Goal: Transaction & Acquisition: Purchase product/service

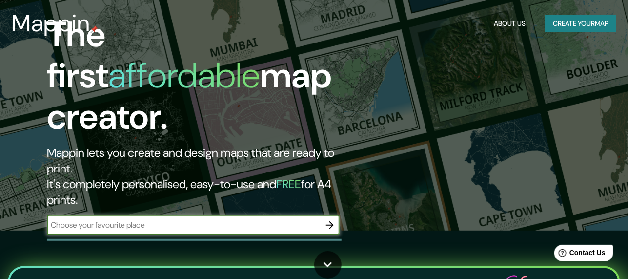
click at [334, 219] on icon "button" at bounding box center [330, 225] width 12 height 12
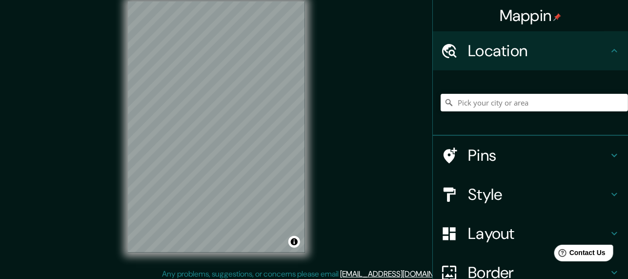
scroll to position [19, 0]
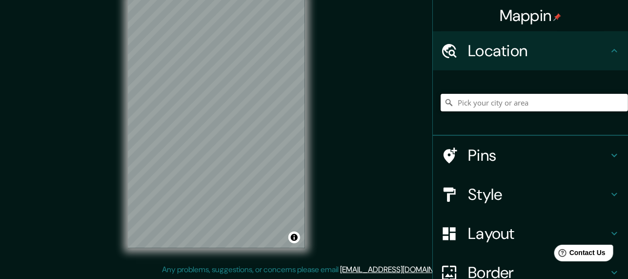
click at [508, 104] on input "Pick your city or area" at bounding box center [534, 103] width 187 height 18
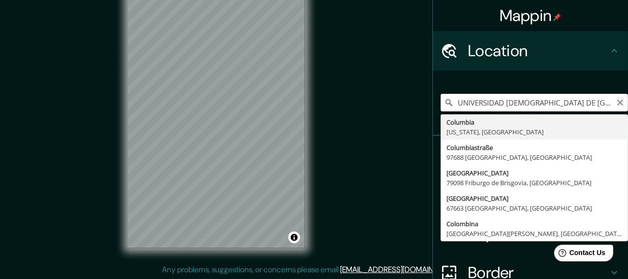
type input "UNIVERSIDAD [DEMOGRAPHIC_DATA] DE [GEOGRAPHIC_DATA]"
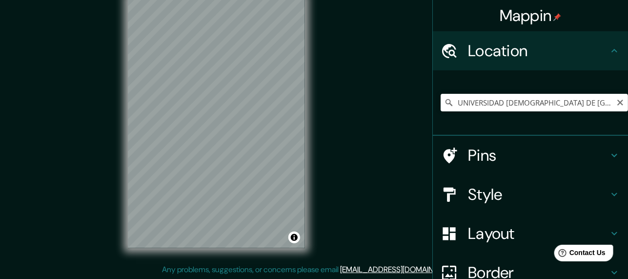
click at [616, 105] on icon "Clear" at bounding box center [620, 103] width 8 height 8
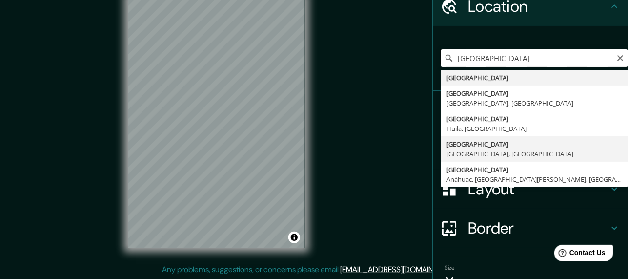
scroll to position [0, 0]
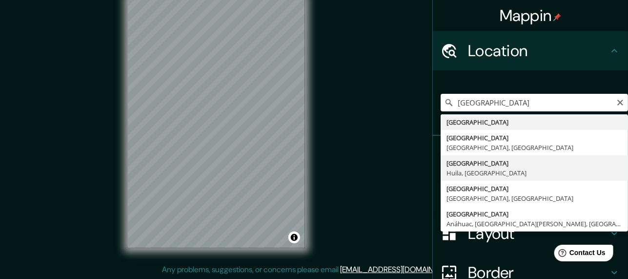
type input "[GEOGRAPHIC_DATA], [GEOGRAPHIC_DATA], [GEOGRAPHIC_DATA]"
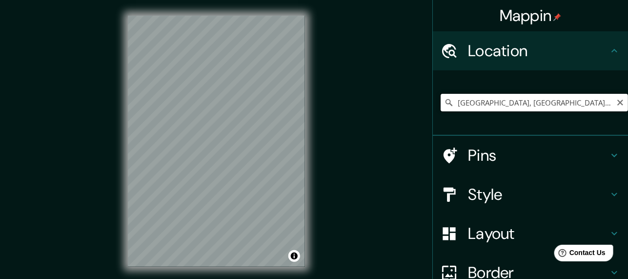
click at [545, 108] on input "[GEOGRAPHIC_DATA], [GEOGRAPHIC_DATA], [GEOGRAPHIC_DATA]" at bounding box center [534, 103] width 187 height 18
click at [616, 101] on icon "Clear" at bounding box center [620, 103] width 8 height 8
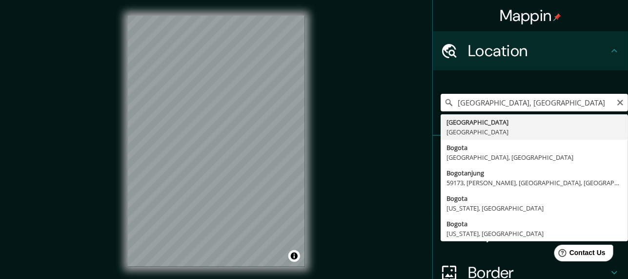
click at [512, 108] on input "[GEOGRAPHIC_DATA], [GEOGRAPHIC_DATA]" at bounding box center [534, 103] width 187 height 18
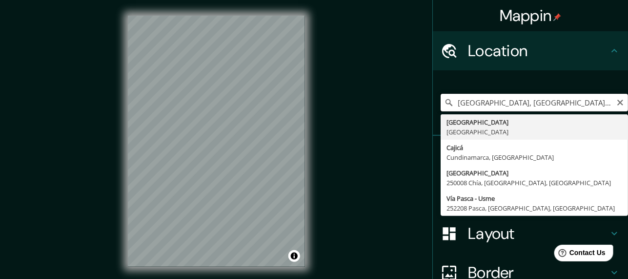
click at [611, 106] on input "[GEOGRAPHIC_DATA], [GEOGRAPHIC_DATA] TEUSAQUILLO" at bounding box center [534, 103] width 187 height 18
type input "[GEOGRAPHIC_DATA], [GEOGRAPHIC_DATA] TEUSAQUILLO"
click at [616, 104] on icon "Clear" at bounding box center [620, 103] width 8 height 8
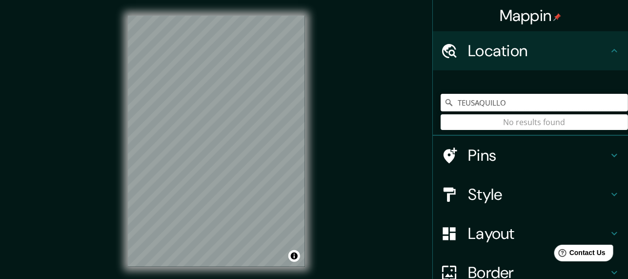
type input "TEUSAQUILLO"
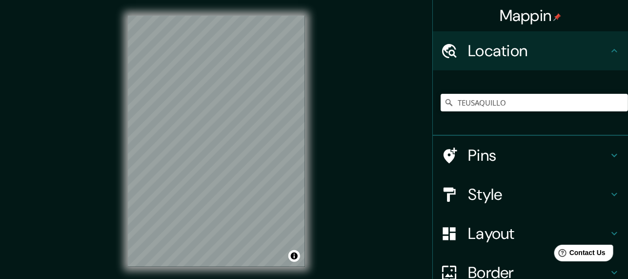
click at [308, 147] on div "© Mapbox © OpenStreetMap Improve this map" at bounding box center [216, 141] width 208 height 282
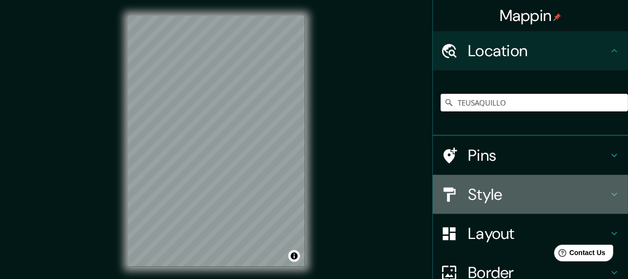
click at [500, 189] on h4 "Style" at bounding box center [538, 194] width 141 height 20
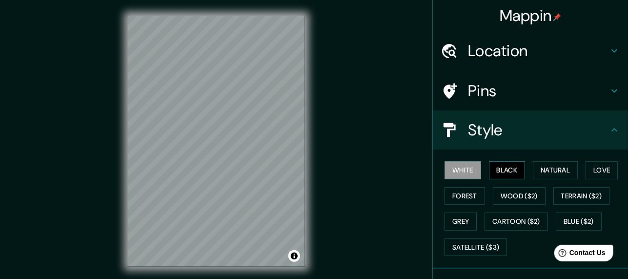
click at [504, 167] on button "Black" at bounding box center [507, 170] width 37 height 18
click at [467, 189] on button "Forest" at bounding box center [465, 196] width 40 height 18
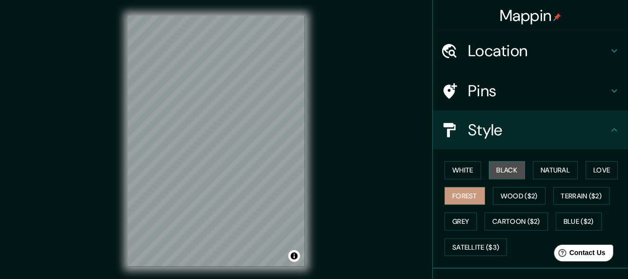
click at [493, 170] on button "Black" at bounding box center [507, 170] width 37 height 18
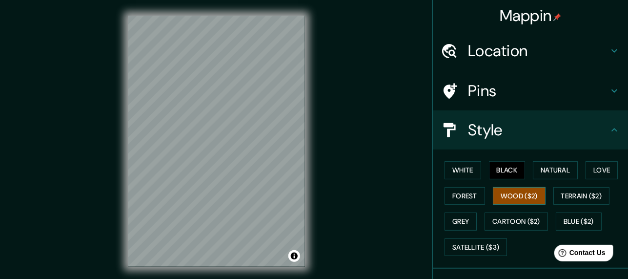
click at [523, 195] on button "Wood ($2)" at bounding box center [519, 196] width 53 height 18
click at [559, 195] on button "Terrain ($2)" at bounding box center [581, 196] width 57 height 18
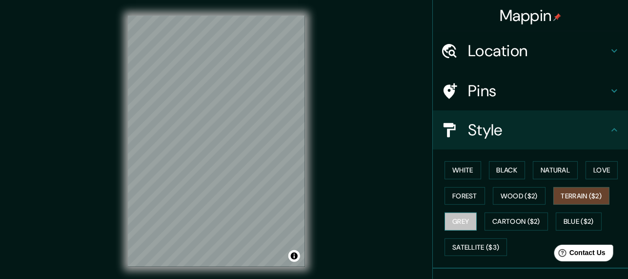
click at [464, 214] on button "Grey" at bounding box center [461, 221] width 32 height 18
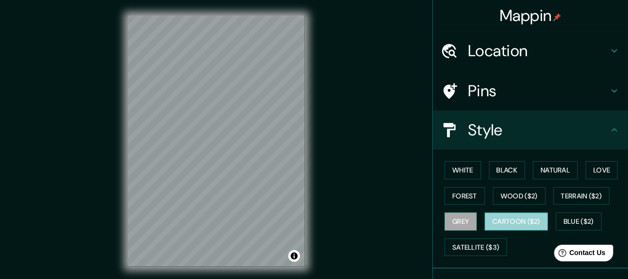
click at [492, 222] on button "Cartoon ($2)" at bounding box center [516, 221] width 63 height 18
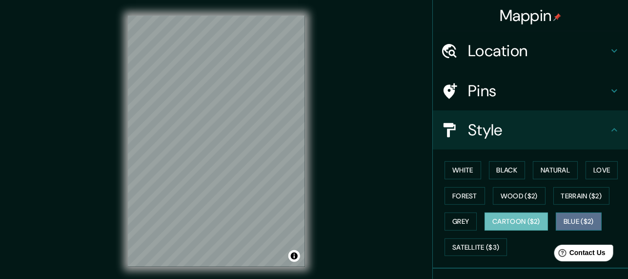
click at [560, 222] on button "Blue ($2)" at bounding box center [579, 221] width 46 height 18
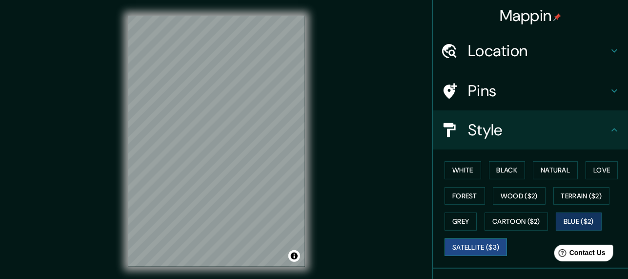
click at [484, 243] on button "Satellite ($3)" at bounding box center [476, 247] width 62 height 18
click at [511, 175] on button "Black" at bounding box center [507, 170] width 37 height 18
click at [479, 247] on button "Satellite ($3)" at bounding box center [476, 247] width 62 height 18
click at [511, 167] on button "Black" at bounding box center [507, 170] width 37 height 18
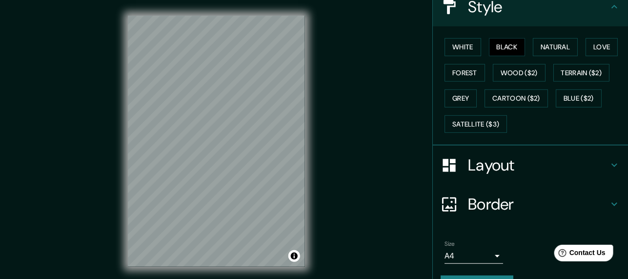
scroll to position [146, 0]
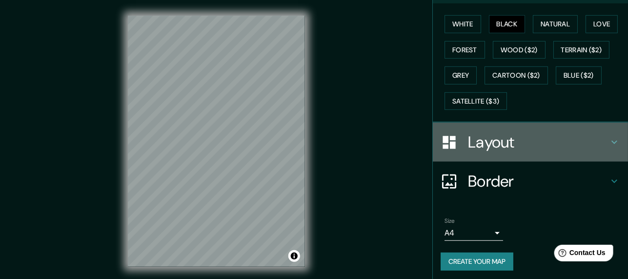
click at [524, 147] on h4 "Layout" at bounding box center [538, 142] width 141 height 20
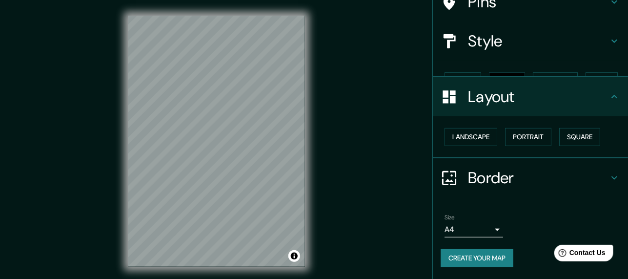
scroll to position [70, 0]
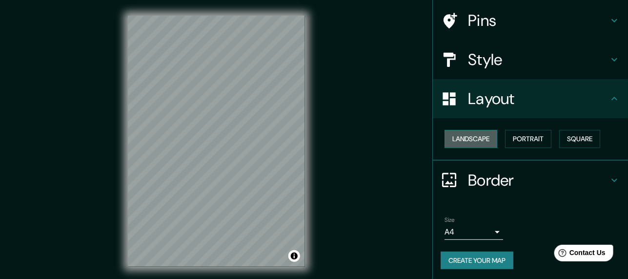
click at [490, 137] on button "Landscape" at bounding box center [471, 139] width 53 height 18
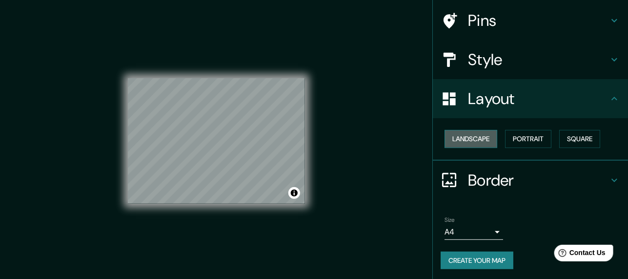
click at [491, 137] on button "Landscape" at bounding box center [471, 139] width 53 height 18
click at [513, 137] on button "Portrait" at bounding box center [528, 139] width 46 height 18
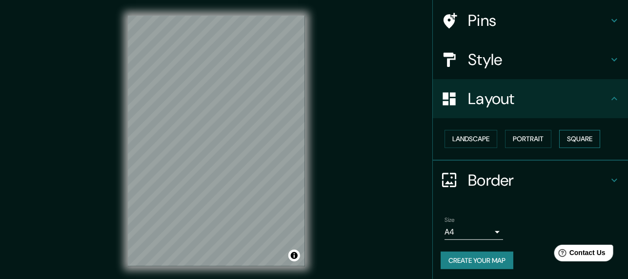
click at [572, 134] on button "Square" at bounding box center [579, 139] width 41 height 18
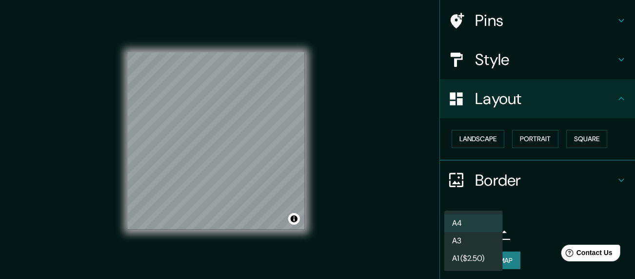
click at [489, 226] on body "Mappin Location TEUSAQUILLO No results found Pins Style Layout Landscape Portra…" at bounding box center [317, 139] width 635 height 279
click at [485, 237] on li "A3" at bounding box center [474, 241] width 59 height 18
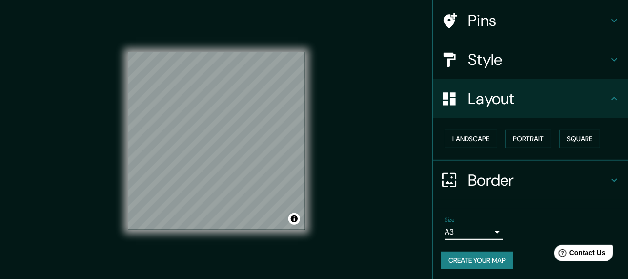
click at [485, 231] on body "Mappin Location TEUSAQUILLO No results found Pins Style Layout Landscape Portra…" at bounding box center [314, 139] width 628 height 279
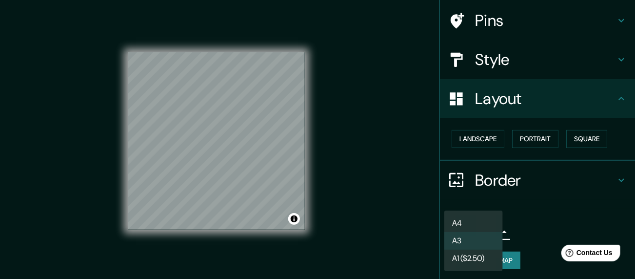
click at [485, 222] on li "A4" at bounding box center [474, 223] width 59 height 18
type input "single"
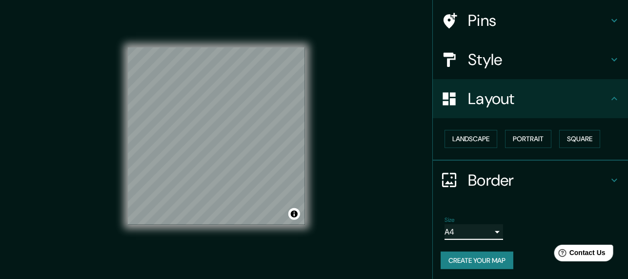
scroll to position [0, 0]
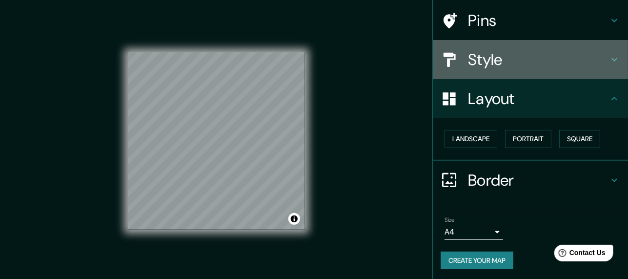
click at [489, 67] on h4 "Style" at bounding box center [538, 60] width 141 height 20
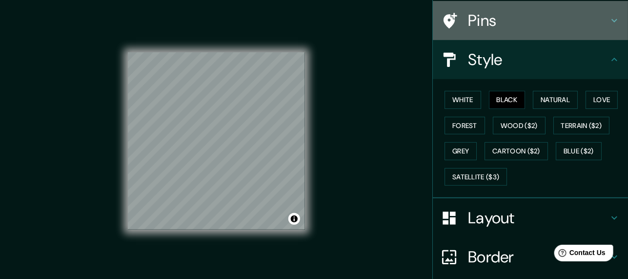
click at [483, 34] on div "Pins" at bounding box center [530, 20] width 195 height 39
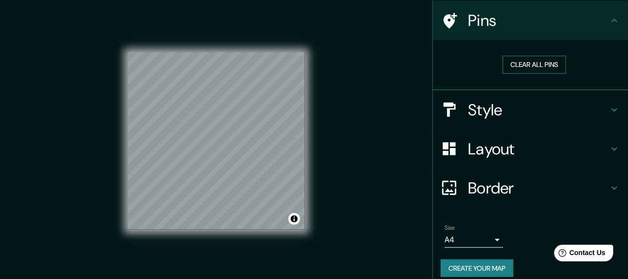
click at [529, 64] on button "Clear all pins" at bounding box center [534, 65] width 63 height 18
click at [502, 28] on h4 "Pins" at bounding box center [538, 21] width 141 height 20
click at [508, 63] on button "Clear all pins" at bounding box center [534, 65] width 63 height 18
click at [504, 65] on button "Clear all pins" at bounding box center [534, 65] width 63 height 18
click at [469, 259] on button "Create your map" at bounding box center [477, 268] width 73 height 18
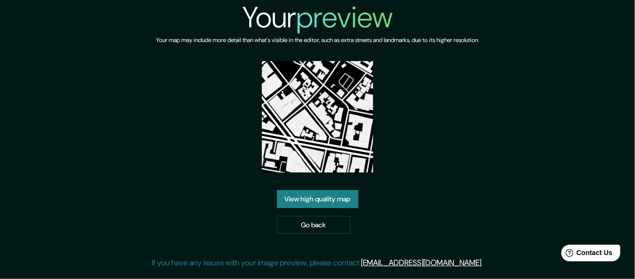
click at [343, 194] on link "View high quality map" at bounding box center [317, 199] width 81 height 18
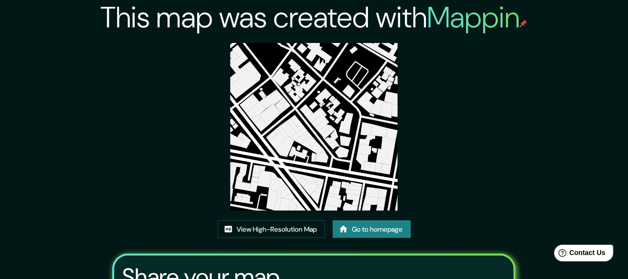
click at [317, 161] on img at bounding box center [313, 126] width 167 height 167
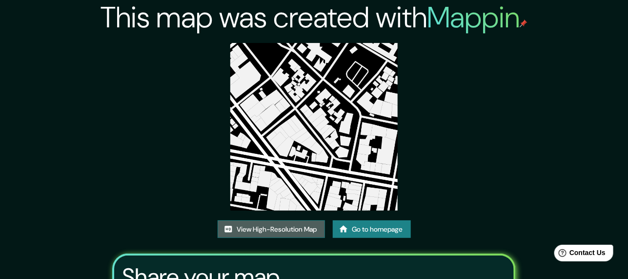
click at [296, 224] on link "View High-Resolution Map" at bounding box center [271, 229] width 107 height 18
